Goal: Task Accomplishment & Management: Complete application form

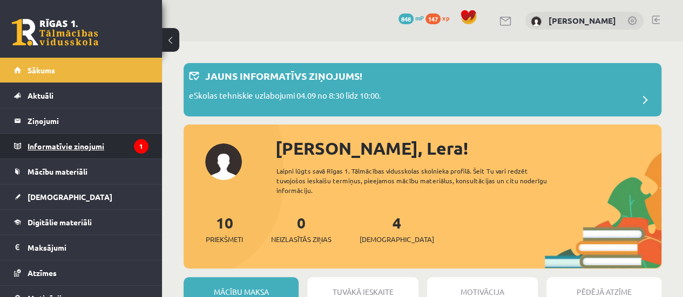
click at [101, 142] on legend "Informatīvie ziņojumi 1" at bounding box center [88, 146] width 121 height 25
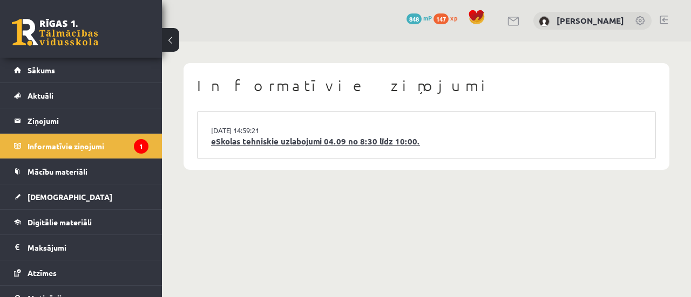
click at [304, 145] on link "eSkolas tehniskie uzlabojumi 04.09 no 8:30 līdz 10:00." at bounding box center [426, 142] width 431 height 12
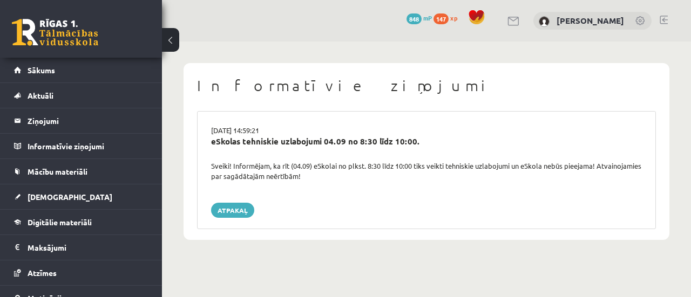
click at [689, 52] on div "Informatīvie ziņojumi 03.09.2025 14:59:21 eSkolas tehniskie uzlabojumi 04.09 no…" at bounding box center [426, 152] width 529 height 220
click at [239, 212] on link "Atpakaļ" at bounding box center [232, 210] width 43 height 15
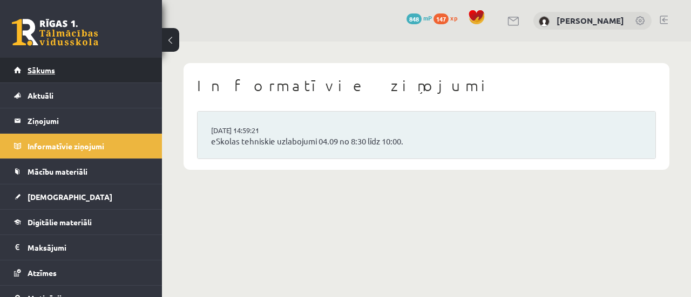
click at [116, 70] on link "Sākums" at bounding box center [81, 70] width 134 height 25
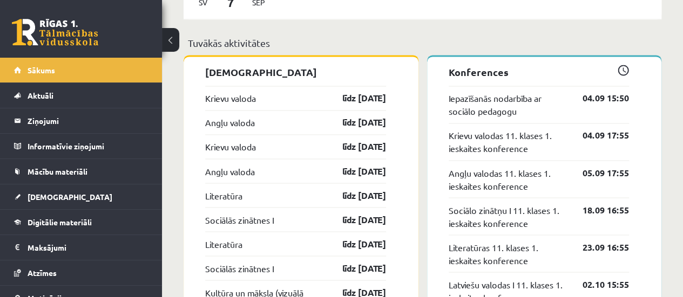
scroll to position [835, 0]
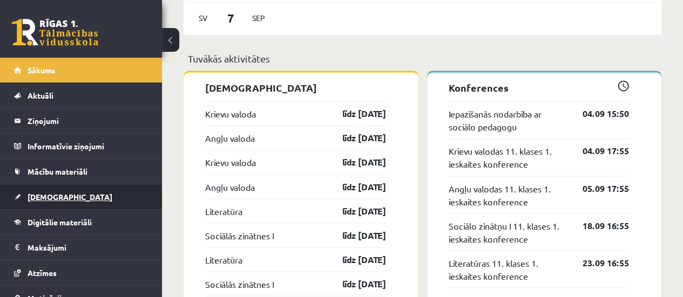
click at [98, 192] on link "[DEMOGRAPHIC_DATA]" at bounding box center [81, 197] width 134 height 25
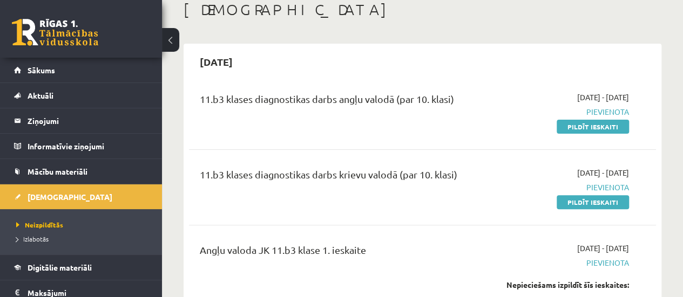
scroll to position [19, 0]
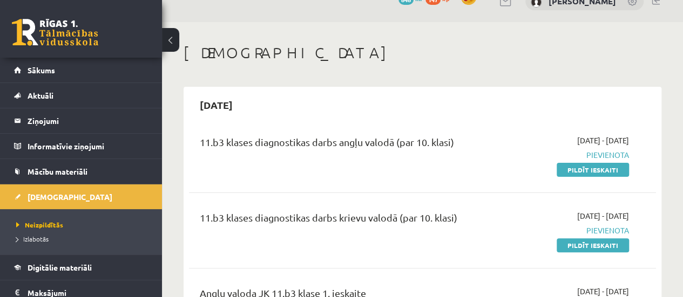
click at [590, 252] on div "11.b3 klases diagnostikas darbs krievu valodā (par 10. klasi) 2025-09-01 - 2025…" at bounding box center [422, 231] width 467 height 62
click at [590, 247] on link "Pildīt ieskaiti" at bounding box center [593, 246] width 72 height 14
click at [585, 240] on link "Pildīt ieskaiti" at bounding box center [593, 246] width 72 height 14
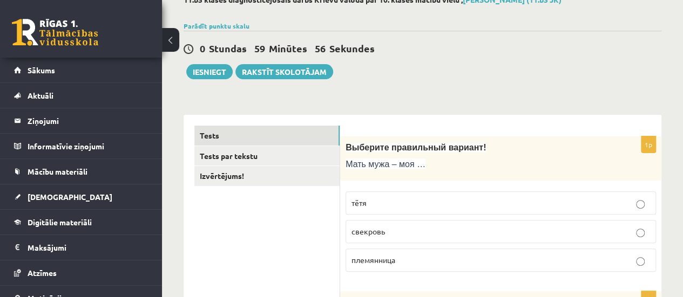
scroll to position [23, 0]
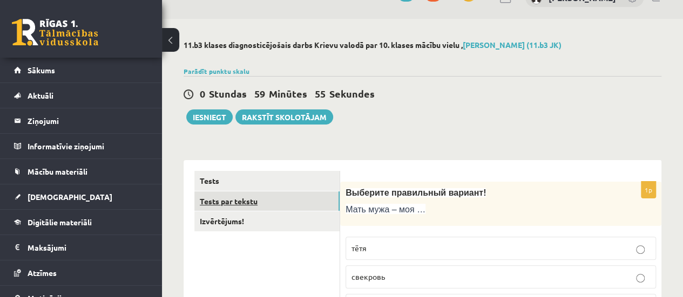
click at [268, 207] on link "Tests par tekstu" at bounding box center [266, 202] width 145 height 20
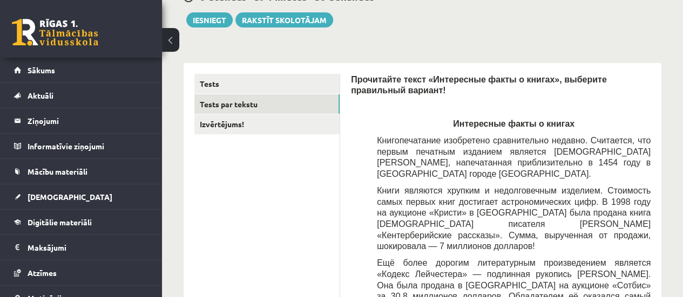
scroll to position [113, 0]
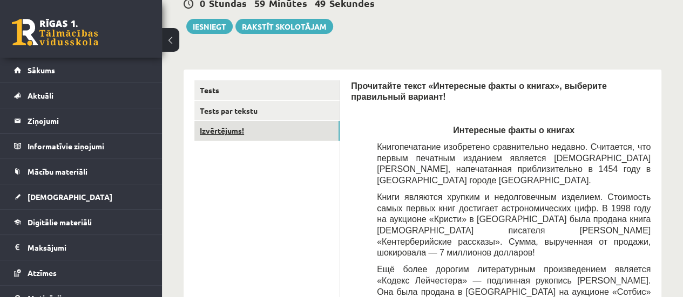
click at [293, 128] on link "Izvērtējums!" at bounding box center [266, 131] width 145 height 20
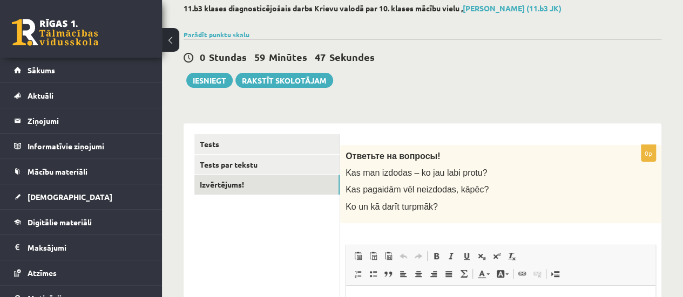
scroll to position [56, 0]
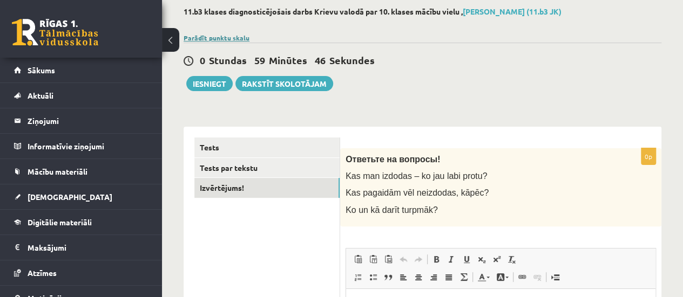
click at [221, 38] on link "Parādīt punktu skalu" at bounding box center [217, 37] width 66 height 9
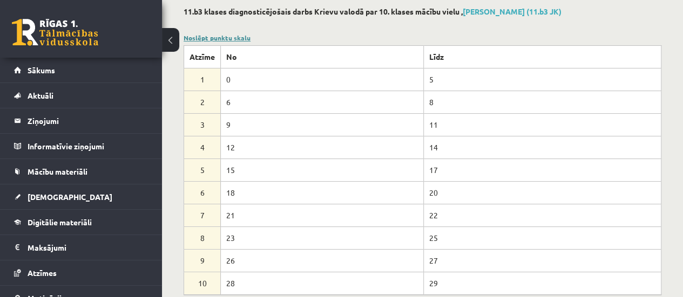
click at [221, 38] on link "Noslēpt punktu skalu" at bounding box center [217, 37] width 67 height 9
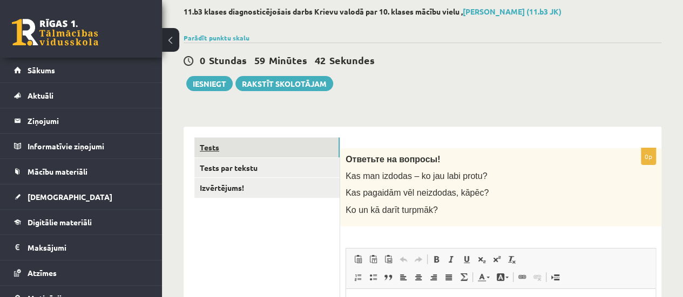
click at [230, 150] on link "Tests" at bounding box center [266, 148] width 145 height 20
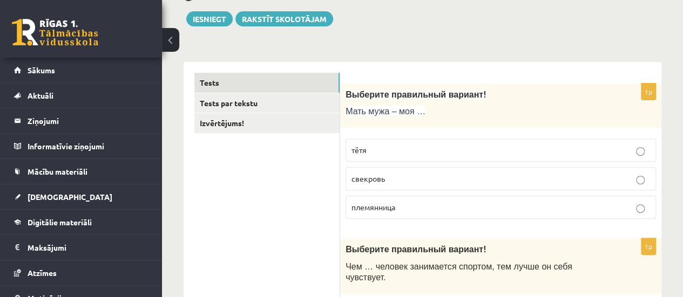
scroll to position [131, 0]
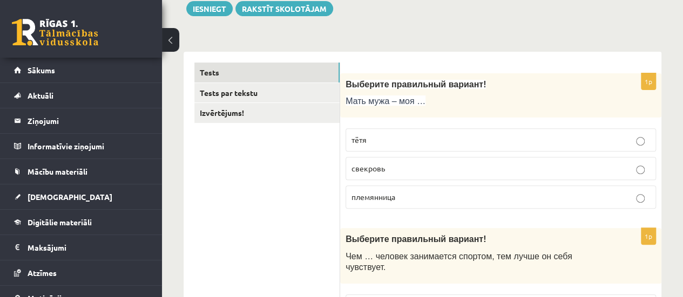
click at [423, 173] on label "свекровь" at bounding box center [501, 168] width 310 height 23
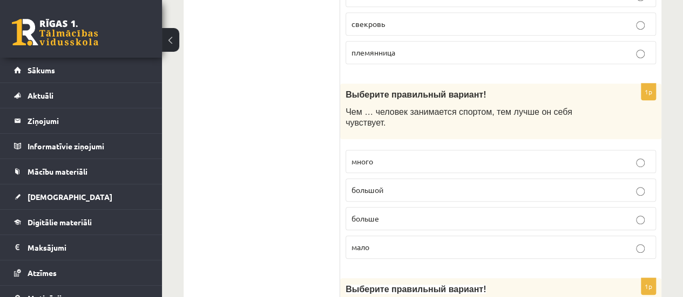
scroll to position [281, 0]
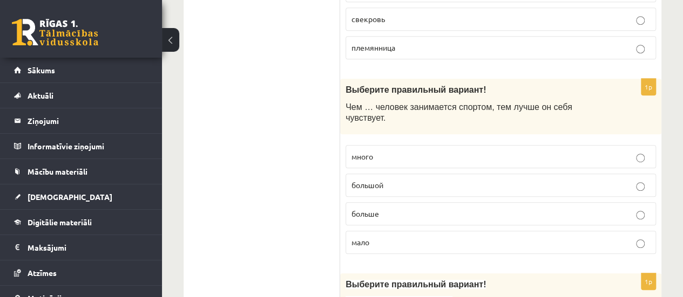
click at [383, 208] on p "больше" at bounding box center [500, 213] width 299 height 11
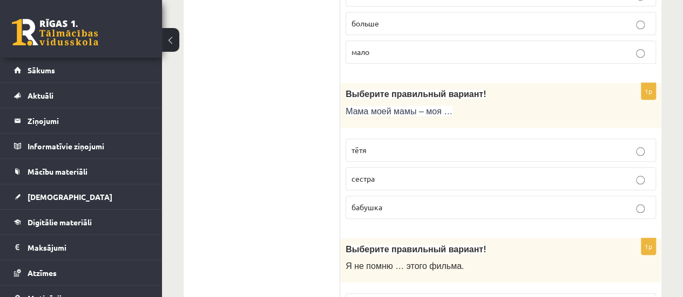
scroll to position [466, 0]
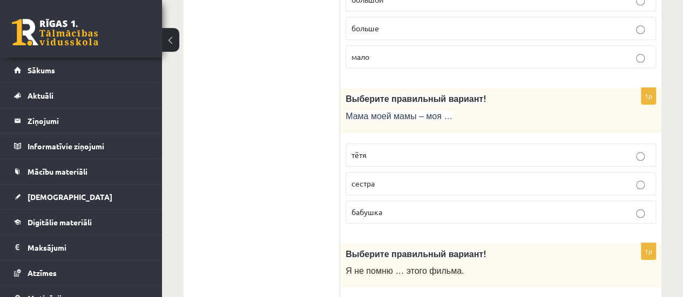
click at [396, 207] on p "бабушка" at bounding box center [500, 212] width 299 height 11
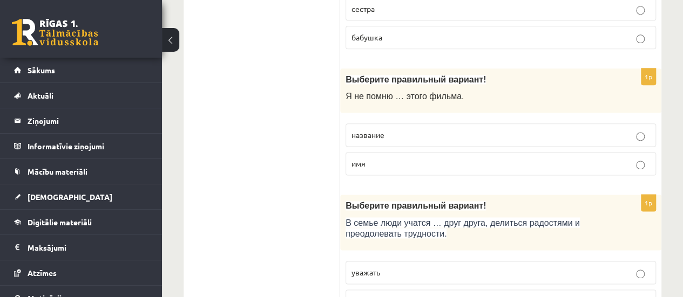
scroll to position [667, 0]
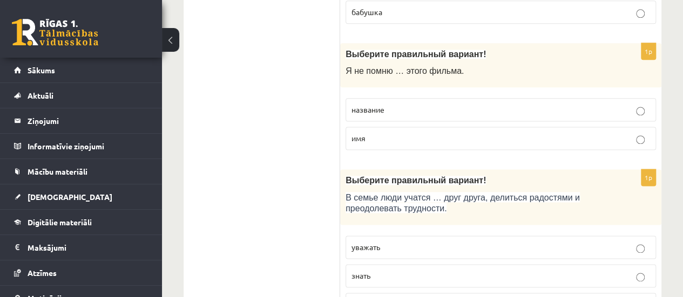
click at [399, 104] on p "название" at bounding box center [500, 109] width 299 height 11
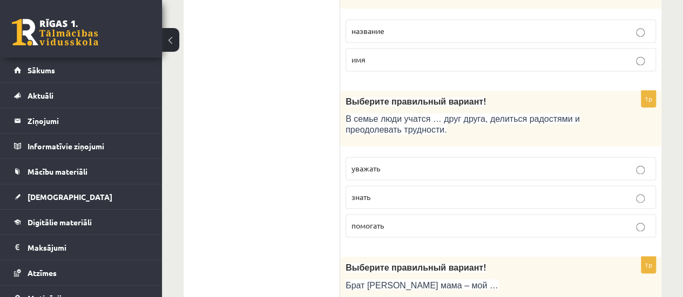
scroll to position [766, 0]
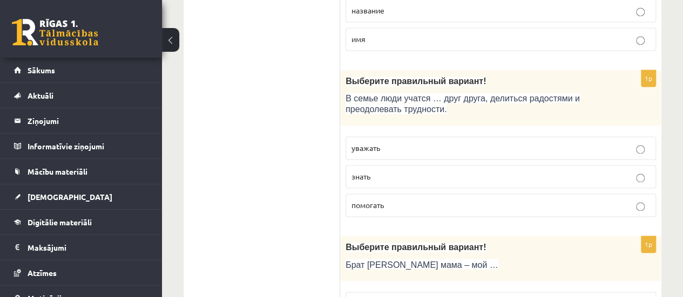
click at [396, 143] on p "уважать" at bounding box center [500, 148] width 299 height 11
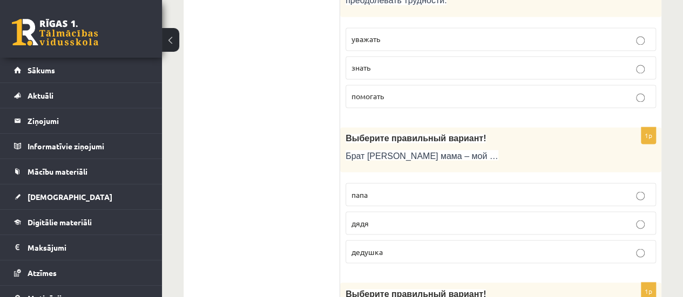
scroll to position [880, 0]
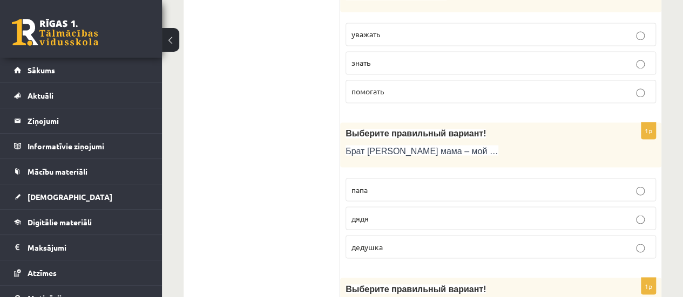
click at [383, 213] on p "дядя" at bounding box center [500, 218] width 299 height 11
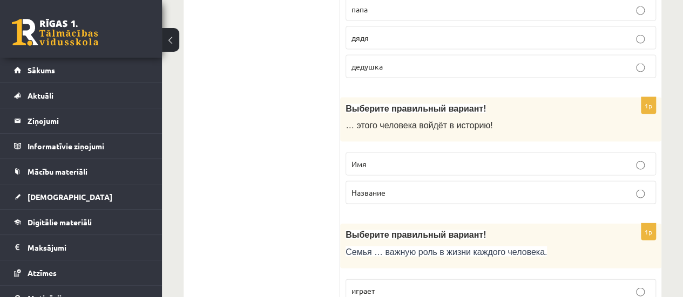
scroll to position [1066, 0]
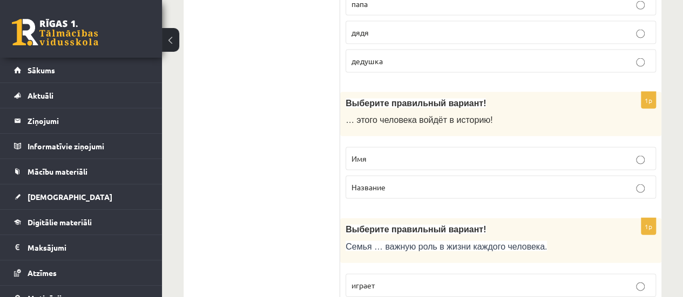
click at [414, 153] on p "Имя" at bounding box center [500, 158] width 299 height 11
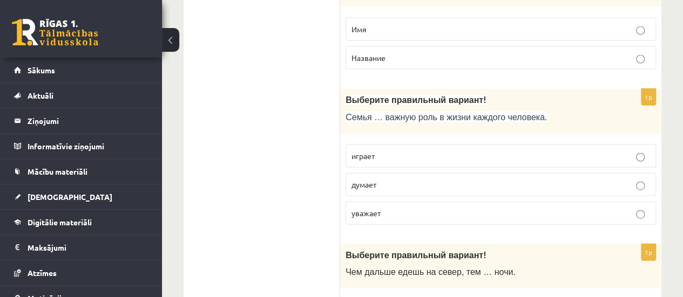
scroll to position [1200, 0]
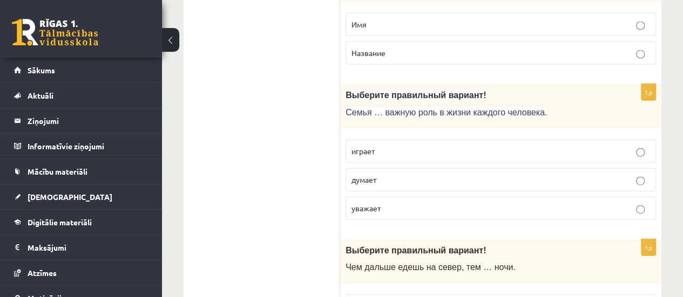
click at [386, 146] on p "играет" at bounding box center [500, 151] width 299 height 11
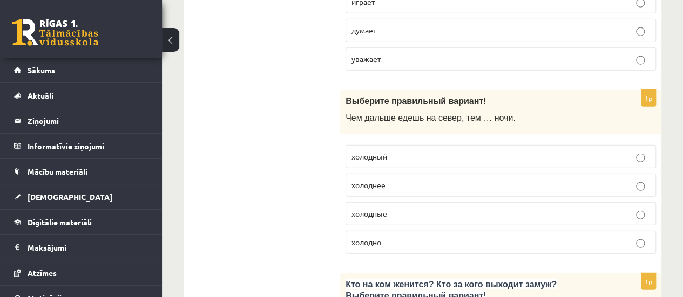
scroll to position [1355, 0]
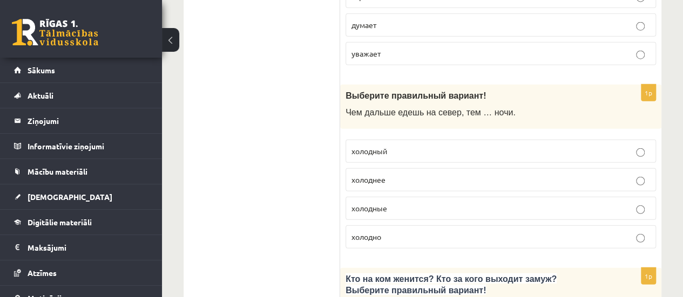
click at [388, 174] on p "холоднее" at bounding box center [500, 179] width 299 height 11
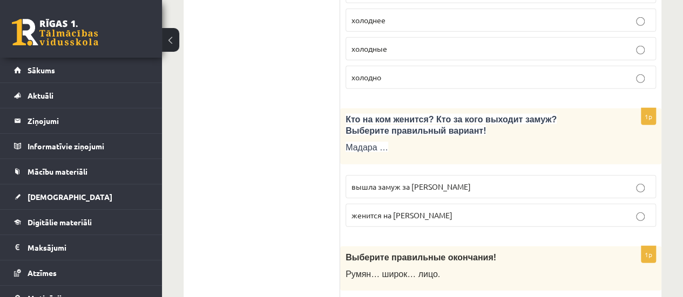
scroll to position [1525, 0]
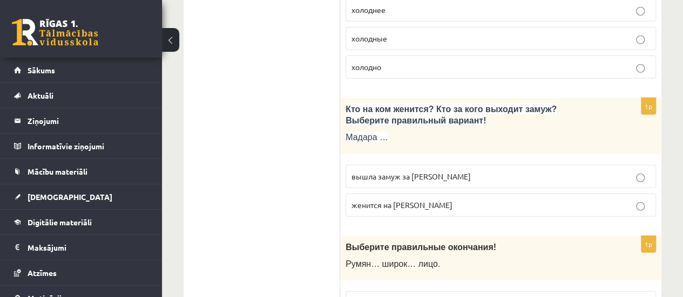
click at [416, 172] on span "вышла замуж за Марка" at bounding box center [410, 177] width 119 height 10
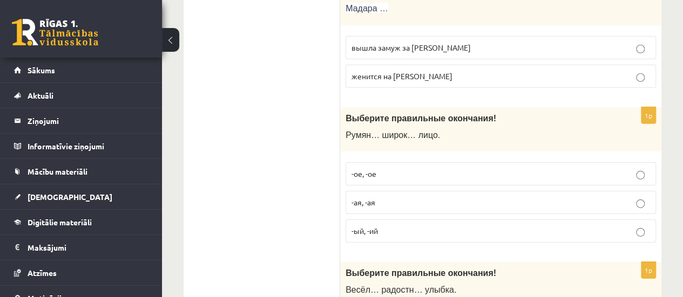
scroll to position [1665, 0]
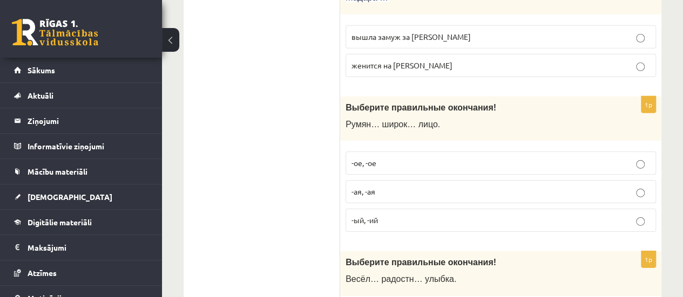
click at [400, 158] on p "-ое, -ое" at bounding box center [500, 163] width 299 height 11
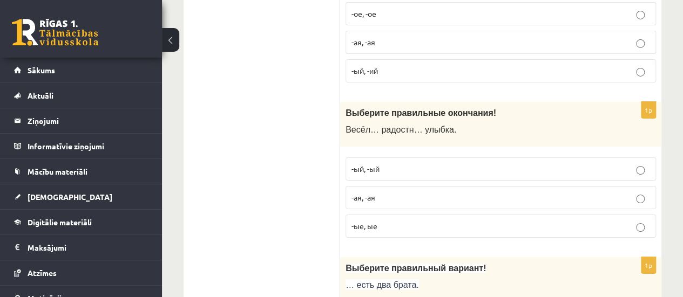
scroll to position [1819, 0]
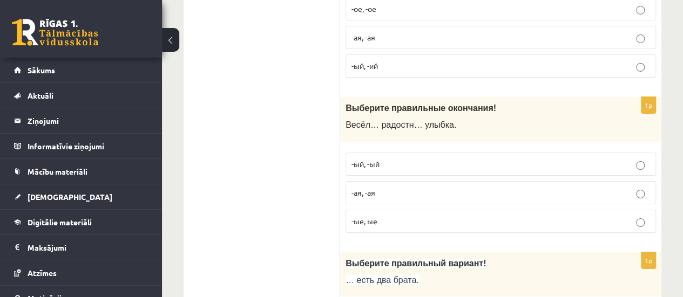
click at [391, 187] on p "-ая, -ая" at bounding box center [500, 192] width 299 height 11
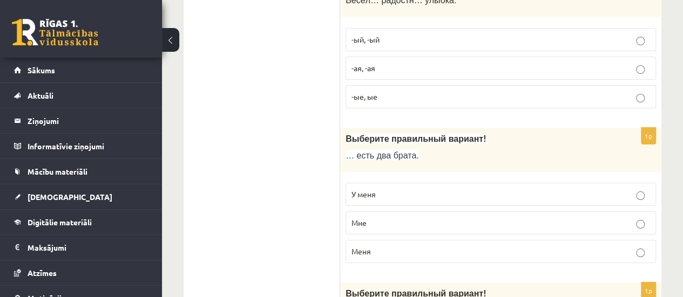
scroll to position [1959, 0]
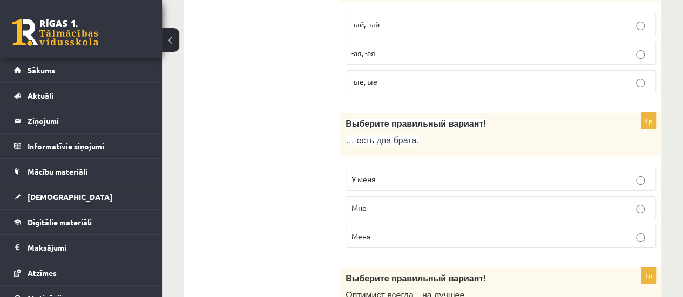
click at [389, 174] on p "У меня" at bounding box center [500, 179] width 299 height 11
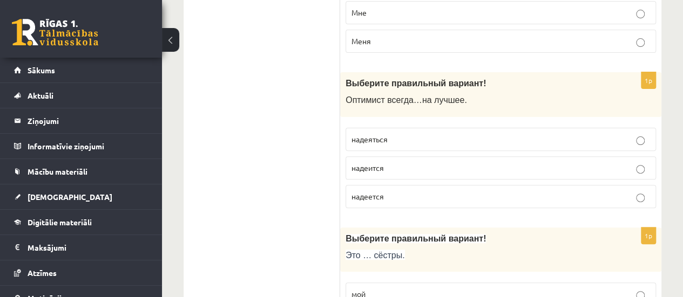
scroll to position [2170, 0]
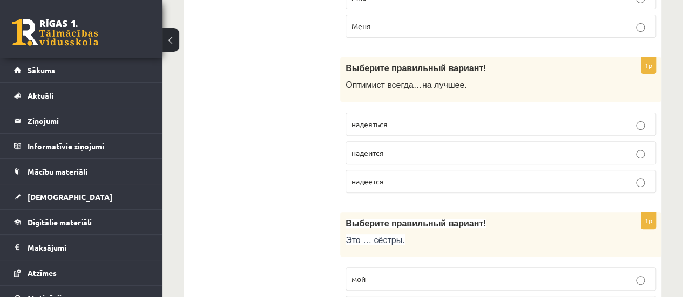
click at [397, 119] on p "надеяться" at bounding box center [500, 124] width 299 height 11
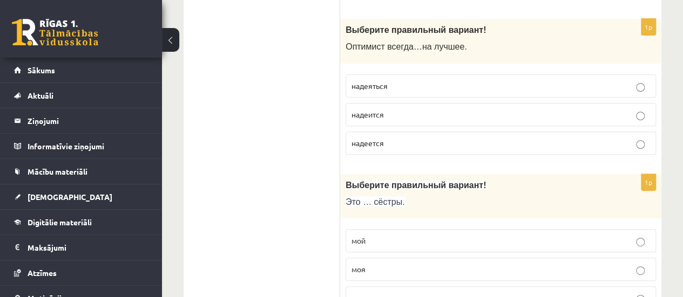
scroll to position [2213, 0]
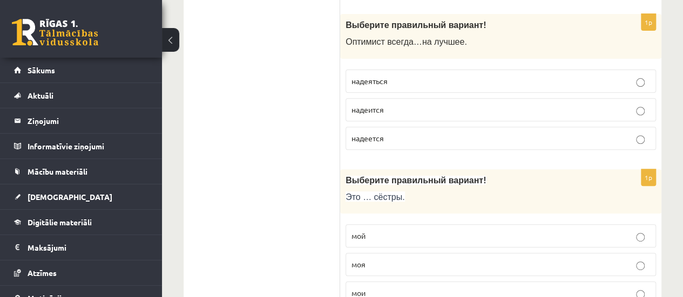
click at [397, 127] on label "надеется" at bounding box center [501, 138] width 310 height 23
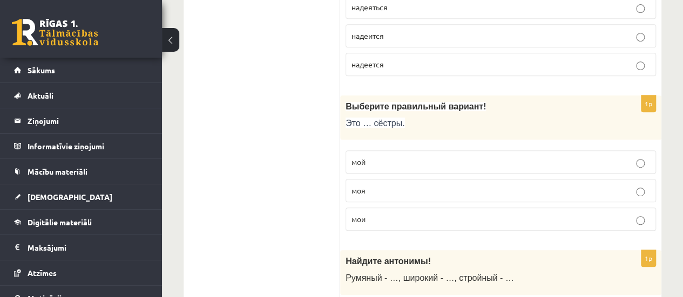
scroll to position [2307, 0]
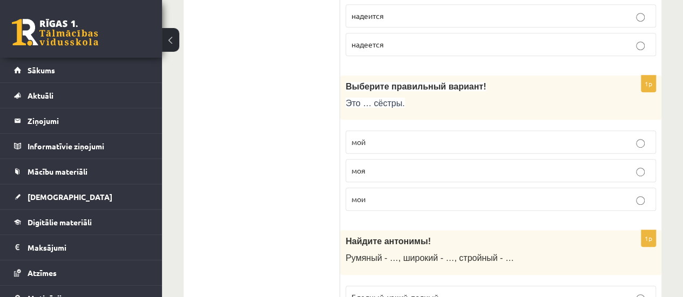
click at [389, 159] on label "моя" at bounding box center [501, 170] width 310 height 23
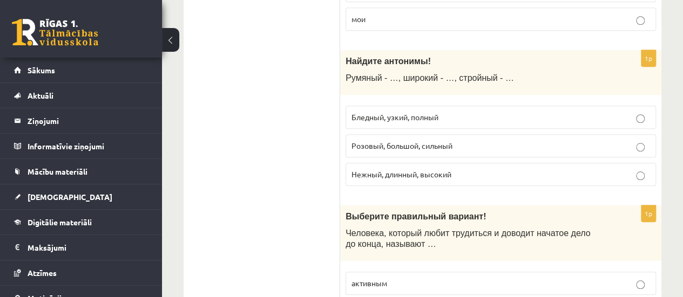
scroll to position [2451, 0]
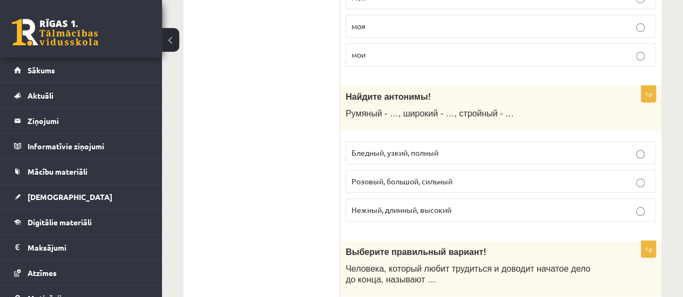
click at [430, 148] on span "Бледный, узкий, полный" at bounding box center [394, 153] width 87 height 10
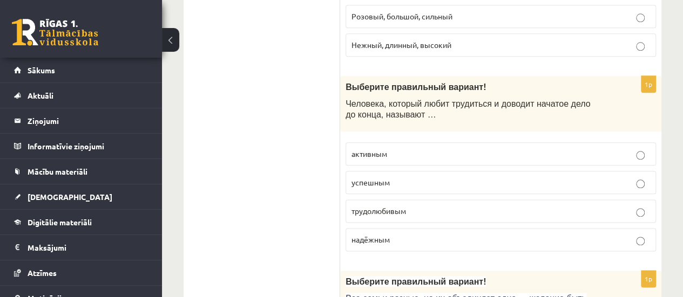
scroll to position [2622, 0]
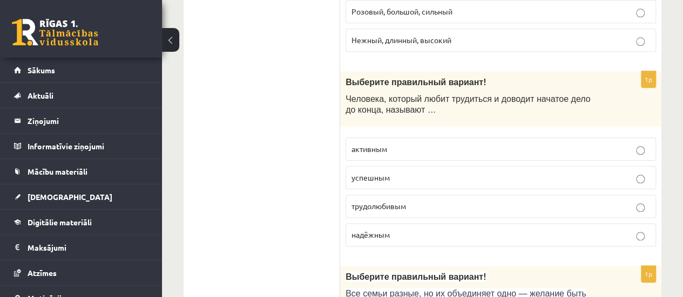
click at [527, 201] on p "трудолюбивым" at bounding box center [500, 206] width 299 height 11
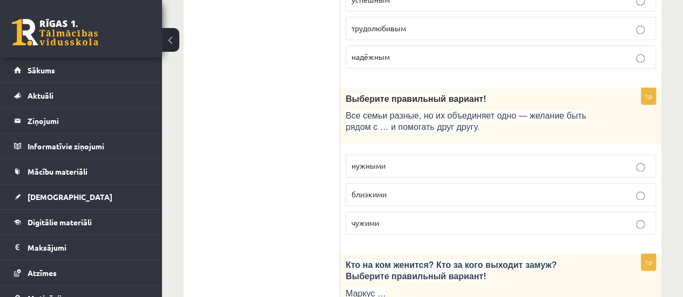
scroll to position [2805, 0]
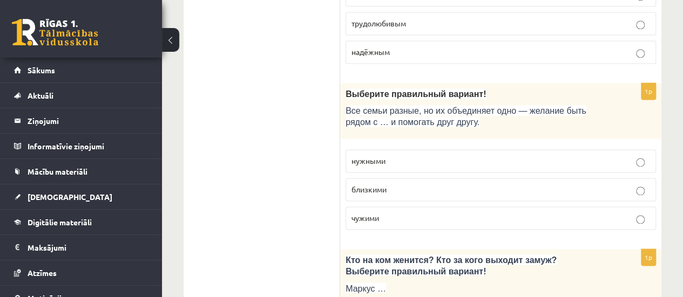
click at [411, 184] on p "близкими" at bounding box center [500, 189] width 299 height 11
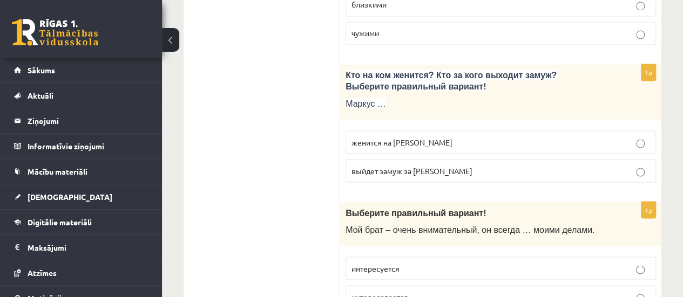
scroll to position [2995, 0]
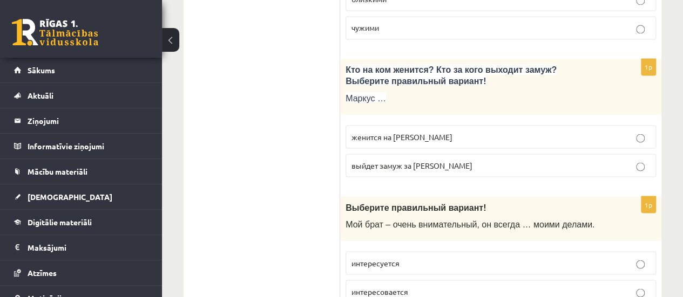
click at [473, 131] on p "женится на Агнии" at bounding box center [500, 136] width 299 height 11
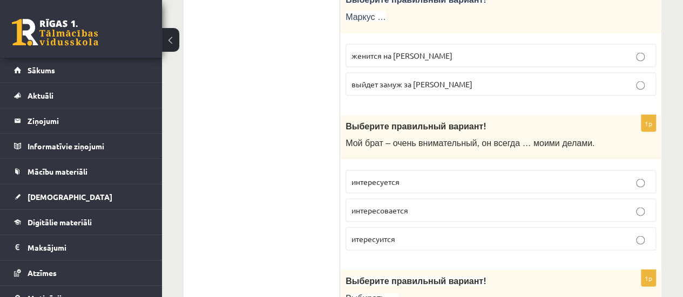
scroll to position [3071, 0]
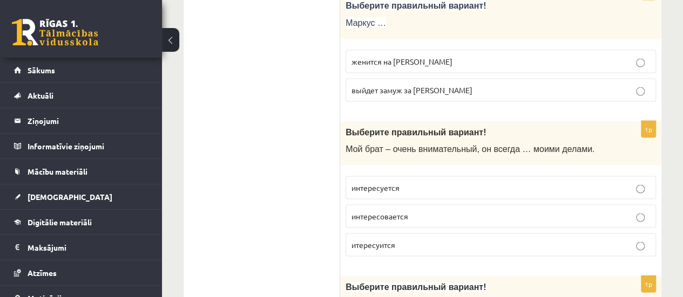
click at [437, 182] on p "интересуется" at bounding box center [500, 187] width 299 height 11
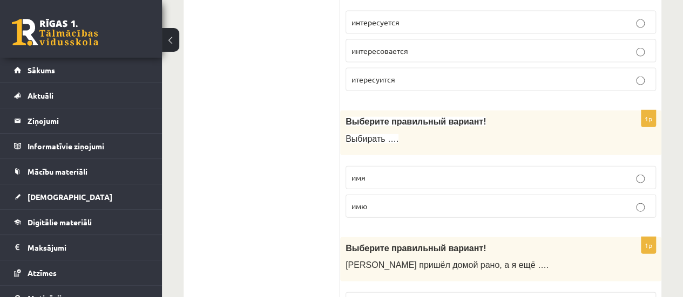
scroll to position [3241, 0]
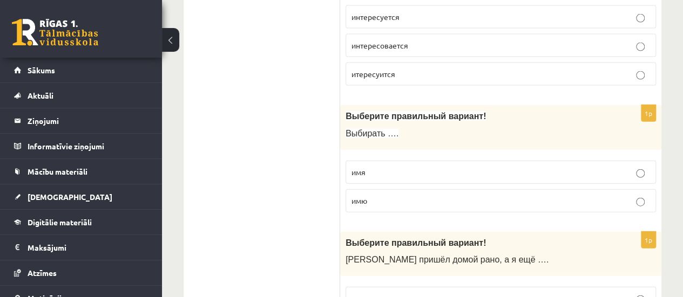
click at [416, 161] on label "имя" at bounding box center [501, 172] width 310 height 23
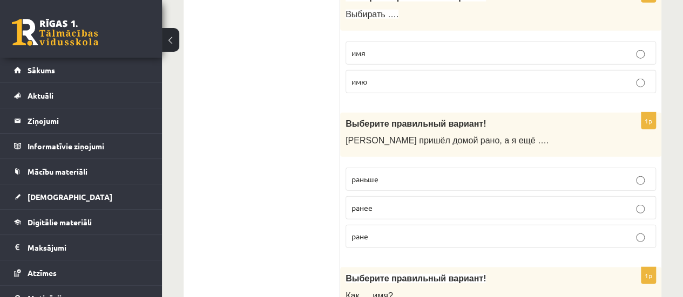
scroll to position [3365, 0]
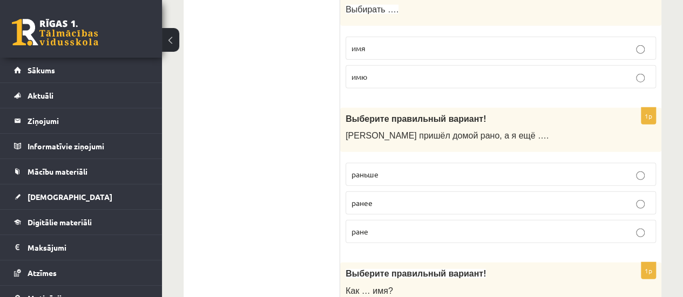
click at [393, 169] on p "раньше" at bounding box center [500, 174] width 299 height 11
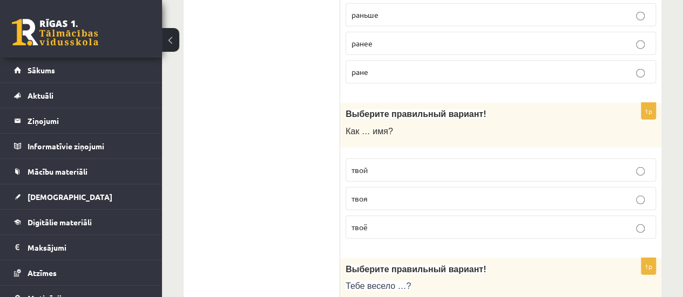
scroll to position [3540, 0]
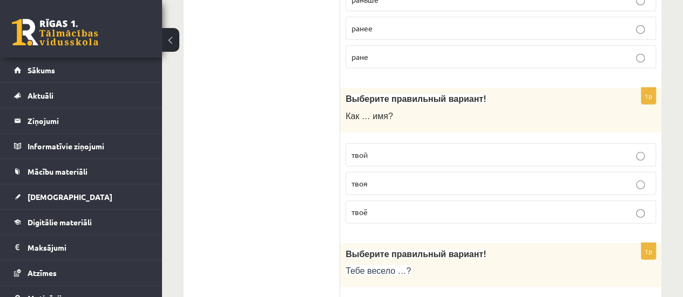
click at [383, 207] on p "твоё" at bounding box center [500, 212] width 299 height 11
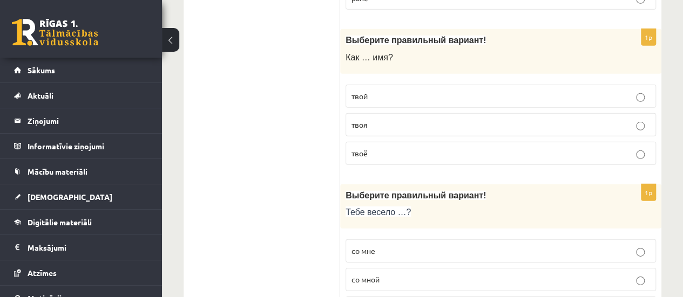
scroll to position [3625, 0]
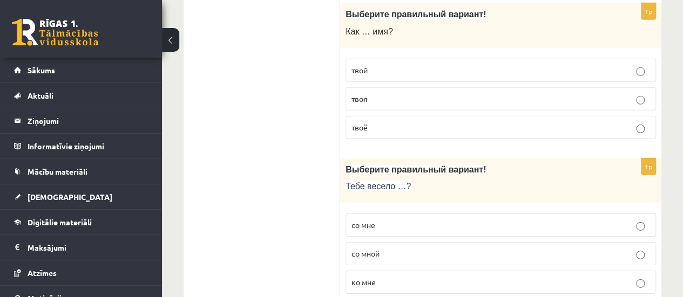
click at [411, 214] on label "со мне" at bounding box center [501, 225] width 310 height 23
click at [411, 248] on p "со мной" at bounding box center [500, 253] width 299 height 11
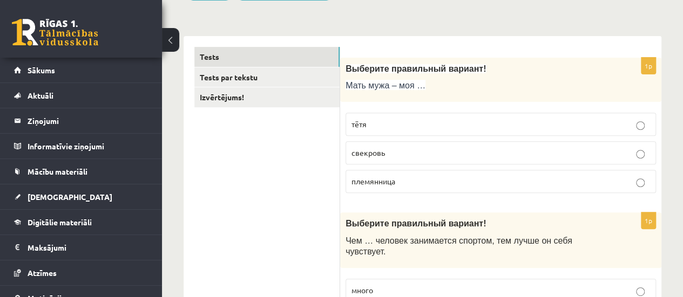
scroll to position [0, 0]
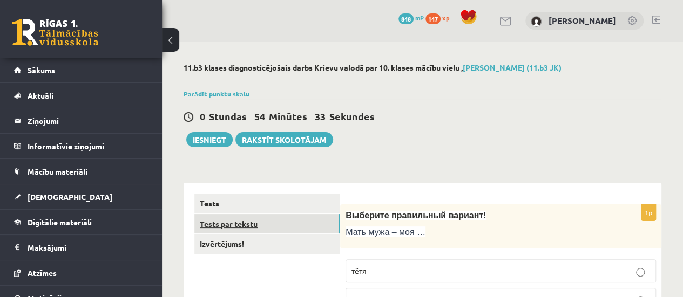
click at [289, 220] on link "Tests par tekstu" at bounding box center [266, 224] width 145 height 20
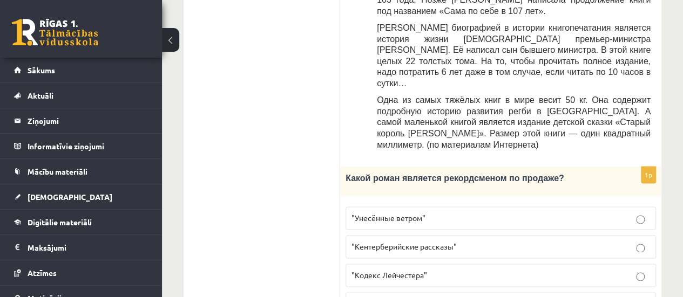
scroll to position [666, 0]
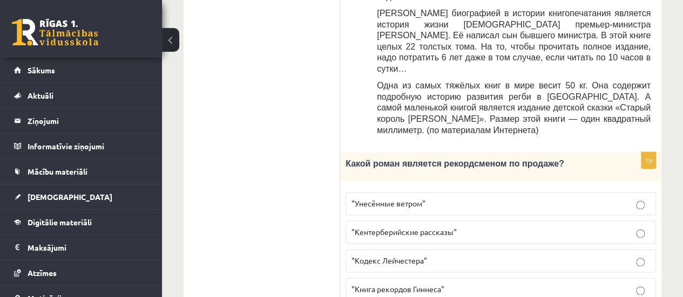
click at [449, 198] on p ""Унесённые ветром"" at bounding box center [500, 203] width 299 height 11
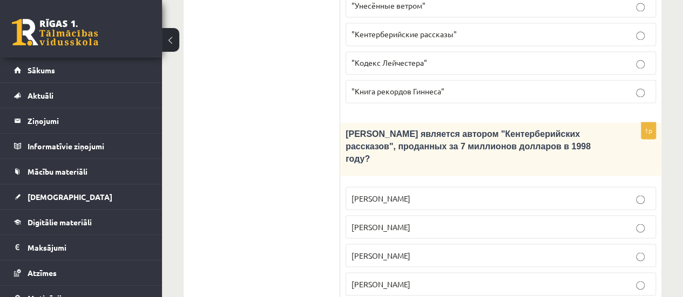
scroll to position [851, 0]
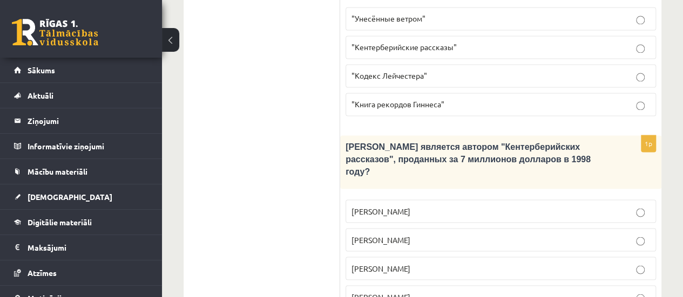
click at [524, 263] on p "Джефри Чосер" at bounding box center [500, 268] width 299 height 11
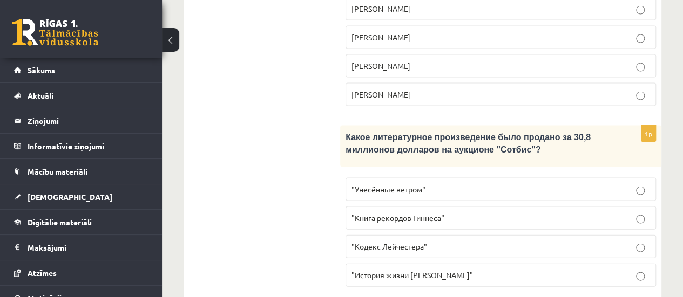
scroll to position [1051, 0]
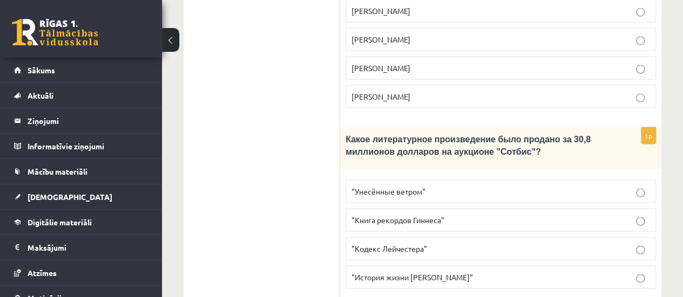
click at [525, 243] on p ""Кодекс Лейчестера"" at bounding box center [500, 248] width 299 height 11
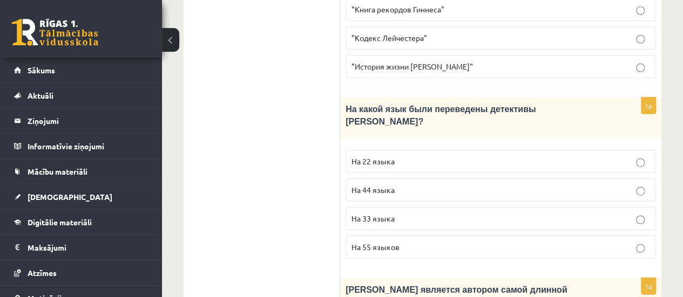
scroll to position [1224, 0]
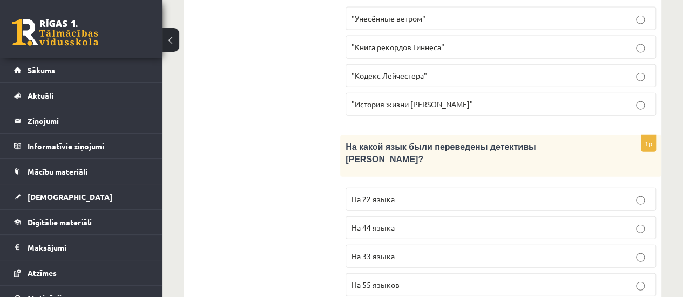
click at [548, 222] on p "На 44 языка" at bounding box center [500, 227] width 299 height 11
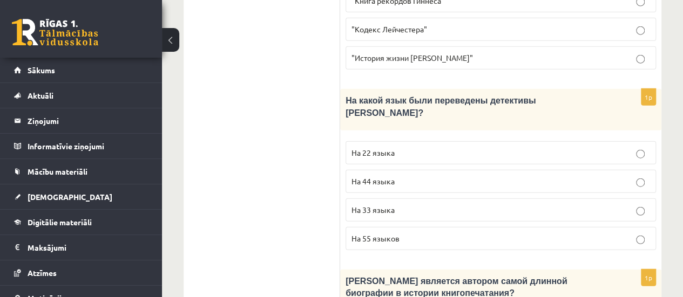
scroll to position [1357, 0]
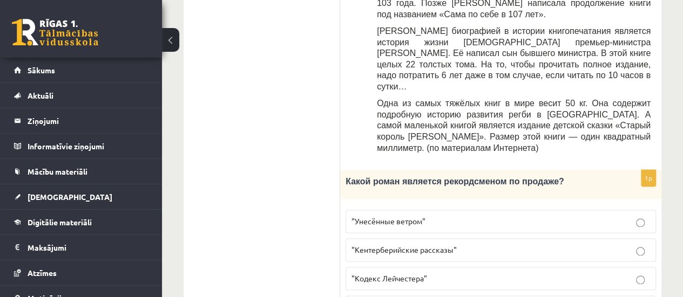
scroll to position [0, 0]
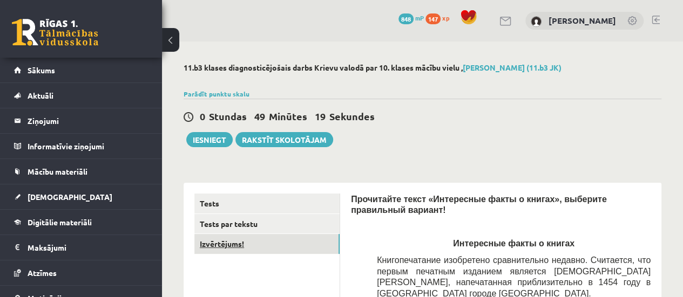
click at [262, 241] on link "Izvērtējums!" at bounding box center [266, 244] width 145 height 20
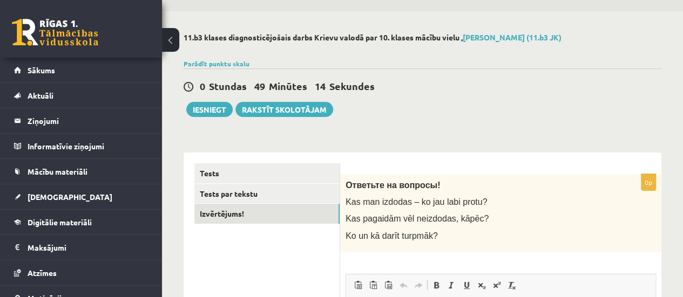
scroll to position [5, 0]
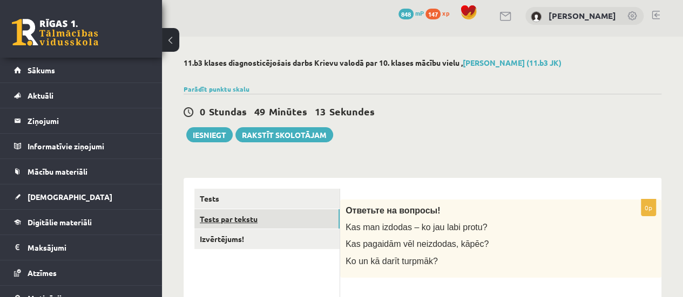
click at [233, 216] on link "Tests par tekstu" at bounding box center [266, 219] width 145 height 20
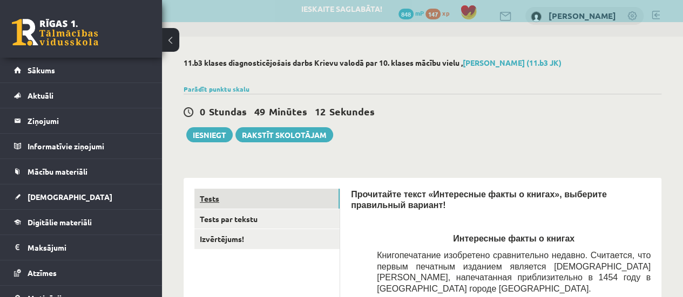
click at [248, 197] on link "Tests" at bounding box center [266, 199] width 145 height 20
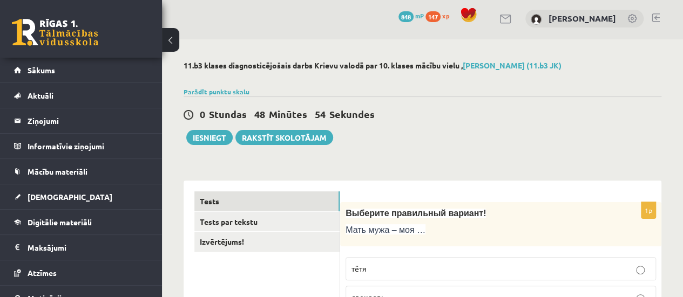
scroll to position [0, 0]
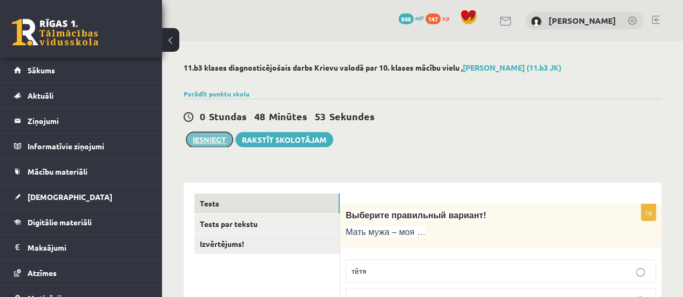
click at [204, 145] on button "Iesniegt" at bounding box center [209, 139] width 46 height 15
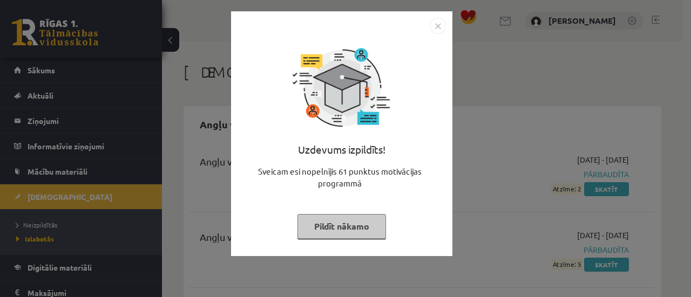
click at [342, 223] on button "Pildīt nākamo" at bounding box center [341, 226] width 89 height 25
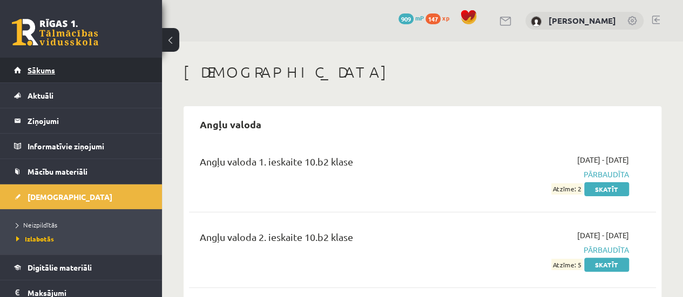
click at [127, 78] on link "Sākums" at bounding box center [81, 70] width 134 height 25
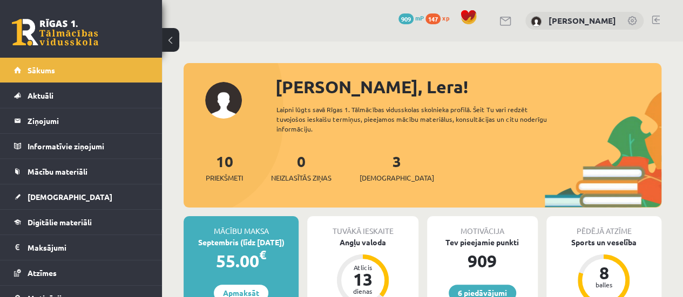
scroll to position [32, 0]
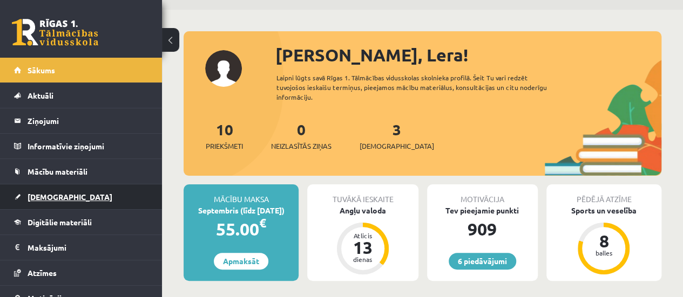
click at [60, 195] on link "[DEMOGRAPHIC_DATA]" at bounding box center [81, 197] width 134 height 25
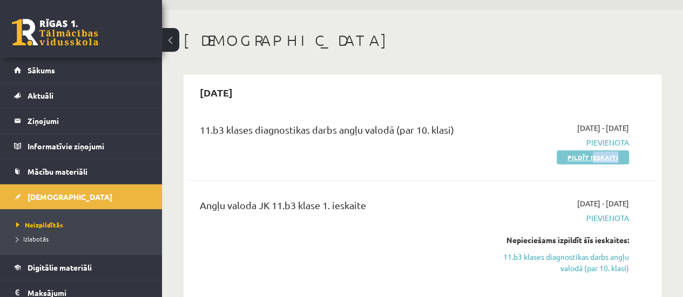
drag, startPoint x: 595, startPoint y: 164, endPoint x: 592, endPoint y: 154, distance: 9.7
click at [592, 154] on div "11.b3 klases diagnostikas darbs angļu valodā (par 10. klasi) [DATE] - [DATE] [G…" at bounding box center [422, 143] width 467 height 62
click at [592, 154] on link "Pildīt ieskaiti" at bounding box center [593, 158] width 72 height 14
click at [654, 40] on h1 "[DEMOGRAPHIC_DATA]" at bounding box center [423, 40] width 478 height 18
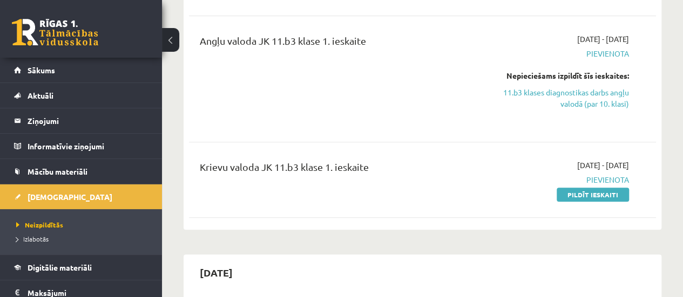
scroll to position [207, 0]
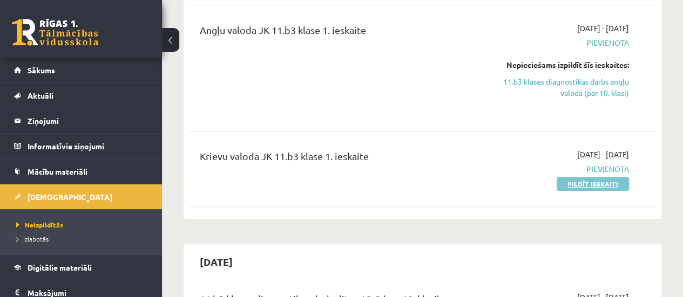
click at [597, 185] on link "Pildīt ieskaiti" at bounding box center [593, 184] width 72 height 14
